Goal: Task Accomplishment & Management: Manage account settings

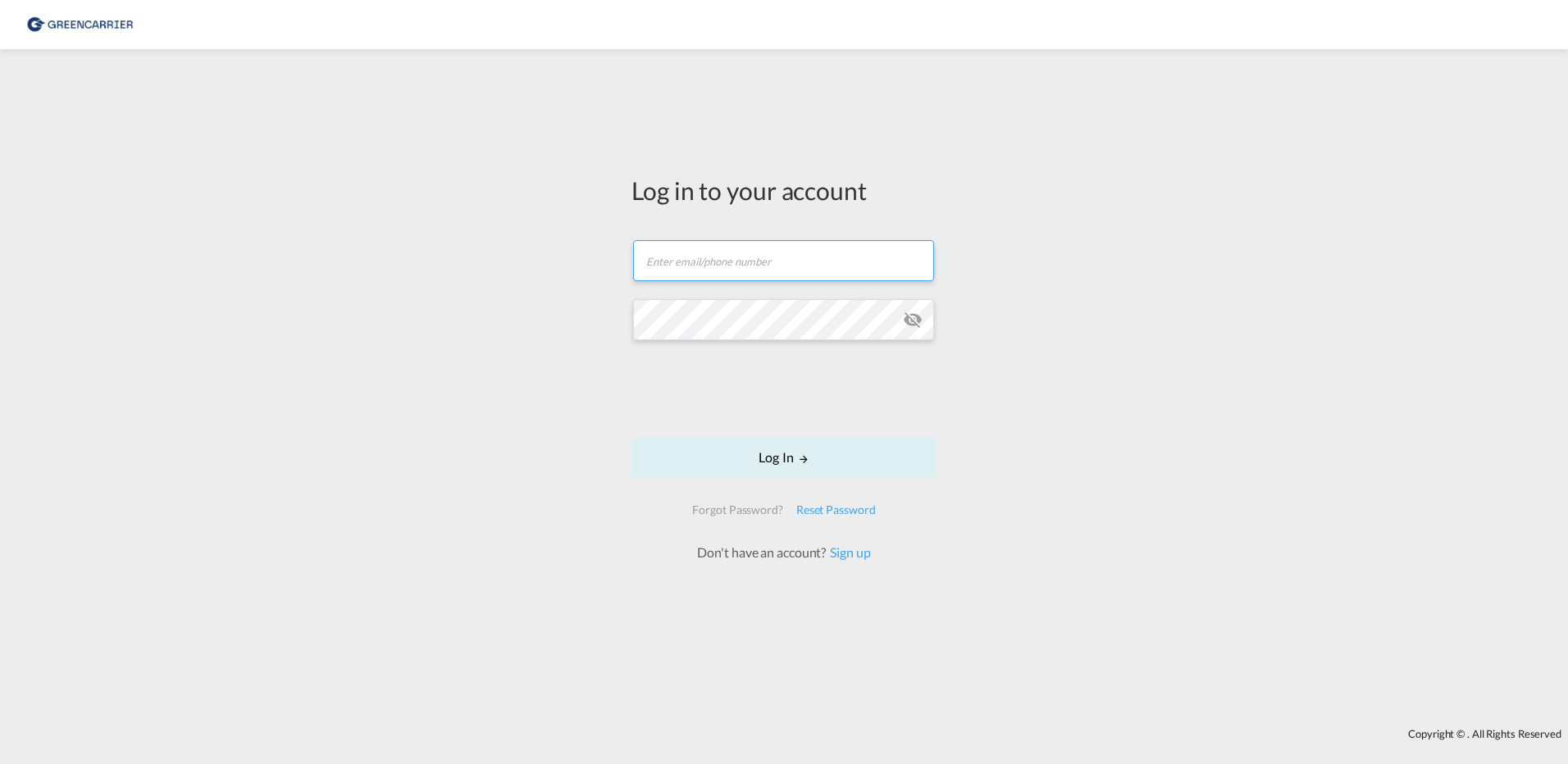
click at [791, 263] on input "text" at bounding box center [783, 260] width 301 height 41
type input "[PERSON_NAME][EMAIL_ADDRESS][PERSON_NAME][DOMAIN_NAME]"
click at [769, 454] on button "Log In" at bounding box center [784, 457] width 305 height 41
click at [768, 284] on form "Email field is required Password field is required Log In Forgot Password? Rese…" at bounding box center [784, 392] width 305 height 338
click at [748, 266] on input "text" at bounding box center [783, 260] width 301 height 41
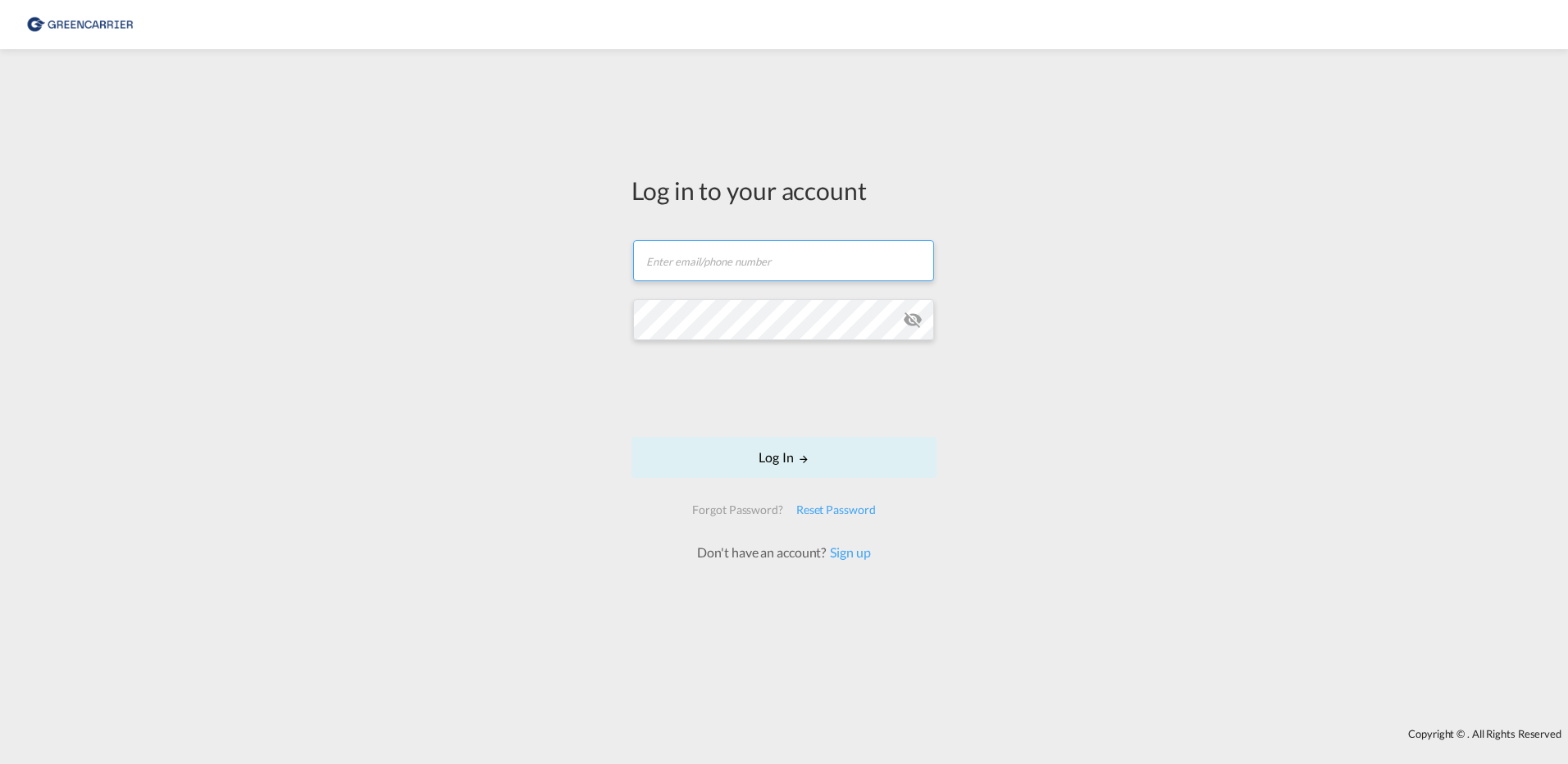
type input "[PERSON_NAME][EMAIL_ADDRESS][PERSON_NAME][DOMAIN_NAME]"
click at [782, 455] on button "Log In" at bounding box center [784, 457] width 305 height 41
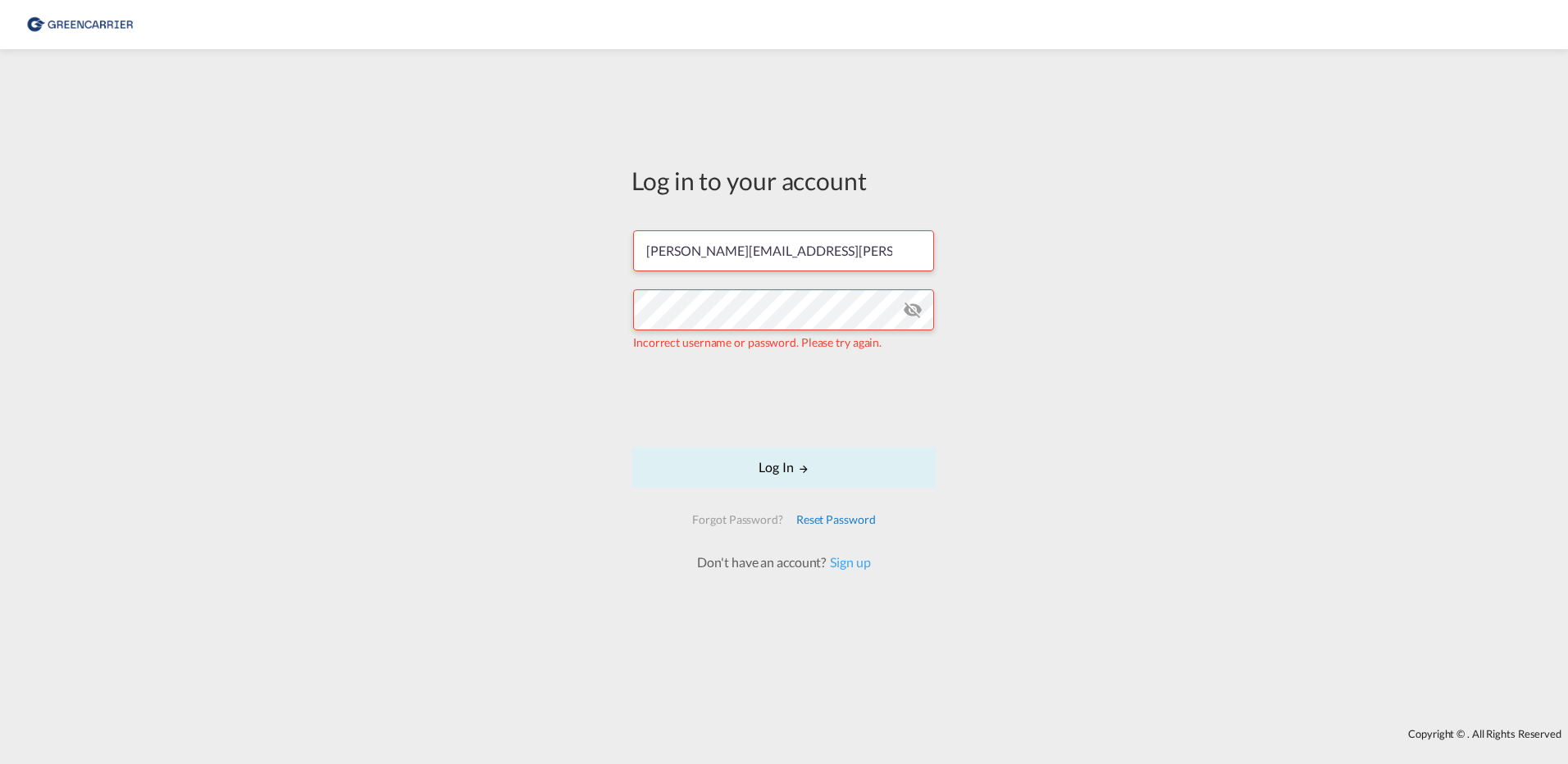
click at [836, 521] on div "Reset Password" at bounding box center [836, 519] width 92 height 30
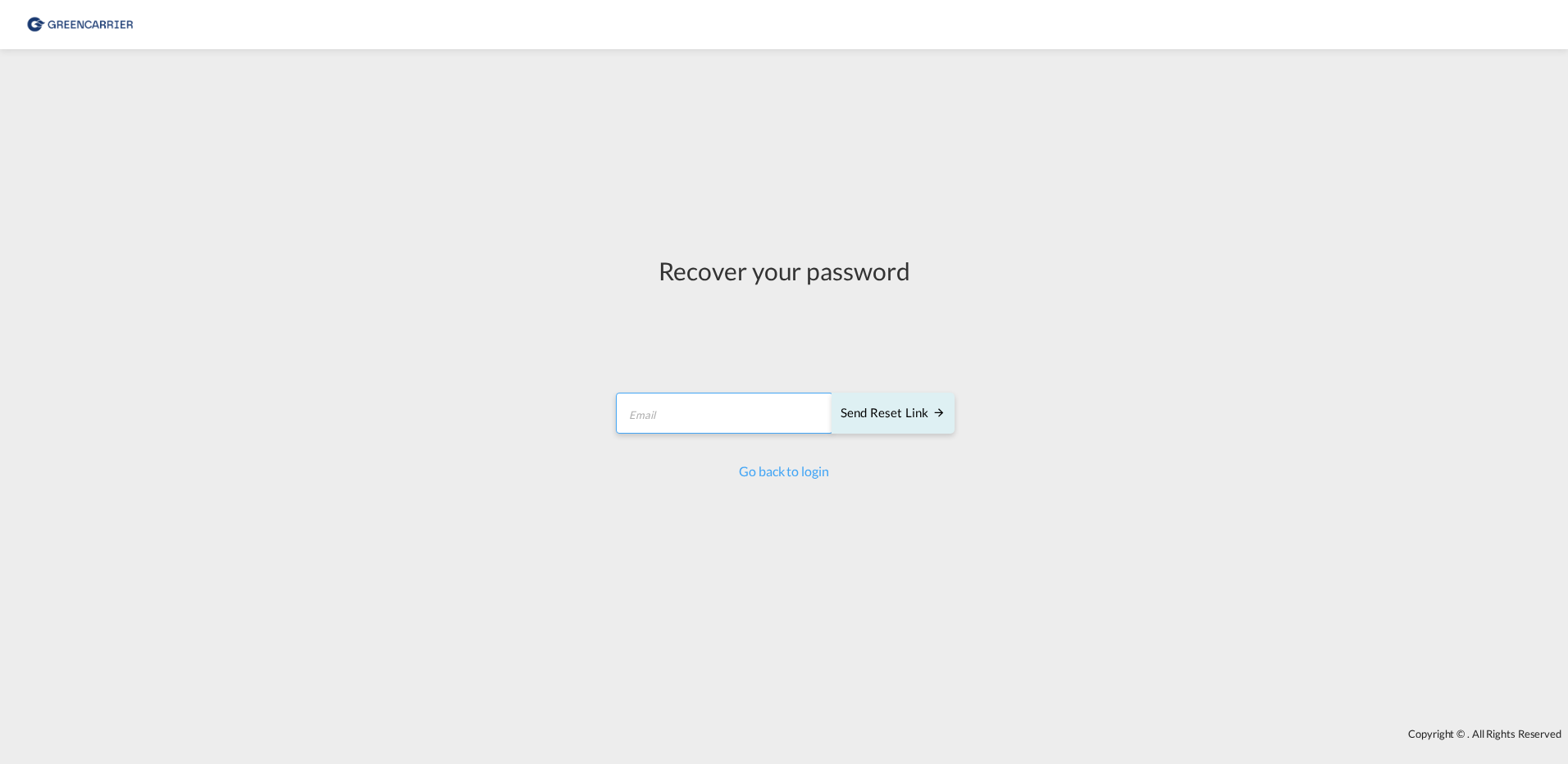
click at [677, 409] on input "email" at bounding box center [724, 412] width 218 height 41
type input "[PERSON_NAME][EMAIL_ADDRESS][PERSON_NAME][DOMAIN_NAME]"
click at [899, 419] on div "Send reset link" at bounding box center [893, 413] width 105 height 19
